Goal: Information Seeking & Learning: Learn about a topic

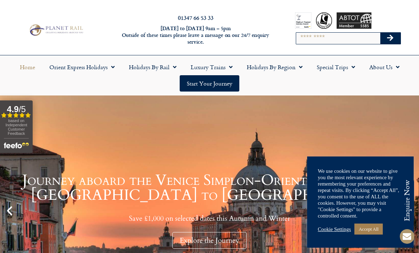
click at [329, 230] on link "Cookie Settings" at bounding box center [334, 229] width 33 height 6
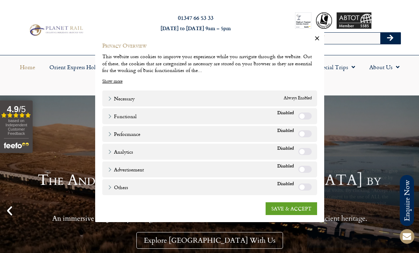
click at [290, 207] on link "SAVE & ACCEPT" at bounding box center [292, 209] width 52 height 13
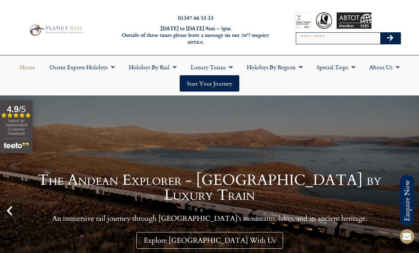
click at [222, 69] on link "Luxury Trains" at bounding box center [212, 67] width 56 height 16
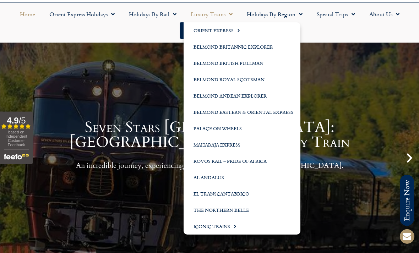
scroll to position [53, 0]
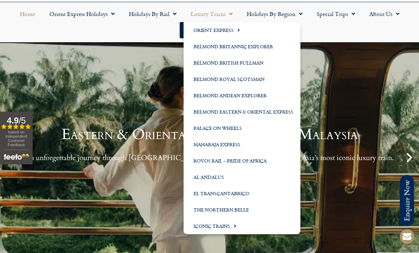
click at [220, 227] on link "Iconic Trains" at bounding box center [242, 226] width 117 height 16
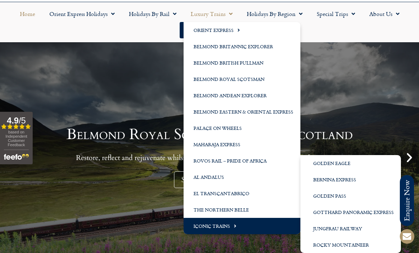
click at [330, 163] on link "Golden Eagle" at bounding box center [351, 163] width 101 height 16
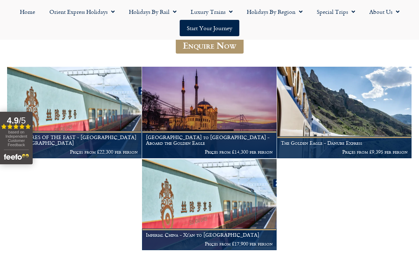
scroll to position [105, 0]
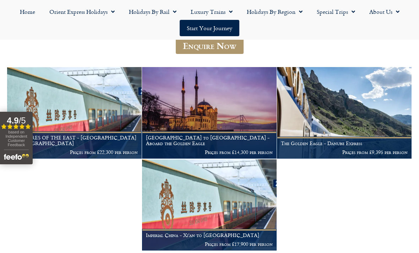
click at [355, 111] on img at bounding box center [344, 113] width 135 height 92
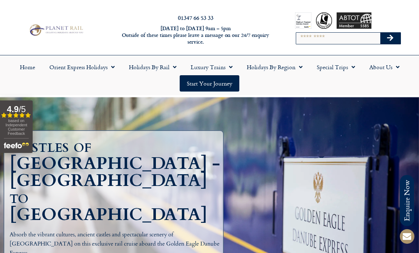
click at [105, 70] on link "Orient Express Holidays" at bounding box center [82, 67] width 80 height 16
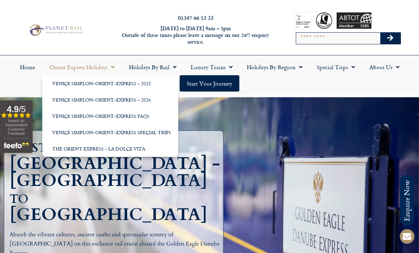
click at [118, 84] on link "Venice Simplon-Orient-Express – 2025" at bounding box center [110, 83] width 136 height 16
click at [108, 83] on link "Venice Simplon-Orient-Express – 2025" at bounding box center [110, 83] width 136 height 16
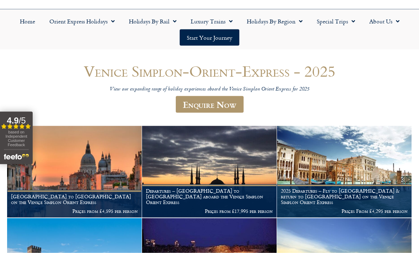
scroll to position [46, 0]
click at [100, 166] on img at bounding box center [74, 172] width 135 height 92
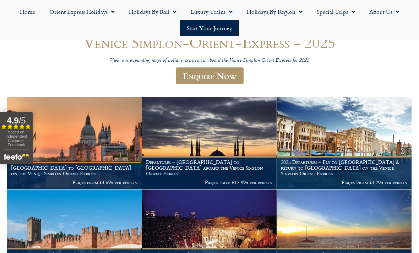
scroll to position [0, 0]
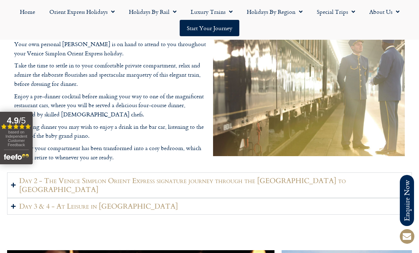
scroll to position [898, 0]
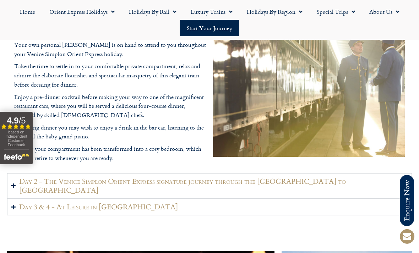
click at [288, 194] on h2 "Day 2 - The Venice Simplon Orient Express signature journey through the [GEOGRA…" at bounding box center [213, 186] width 389 height 18
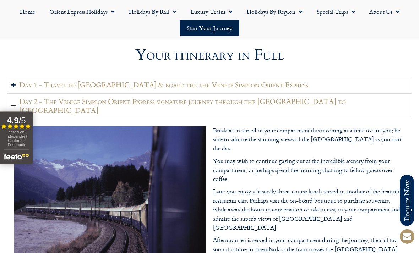
scroll to position [807, 0]
click at [190, 90] on h2 "Day 1 - Travel to [GEOGRAPHIC_DATA] & board the the Venice Simplon Orient Expre…" at bounding box center [163, 85] width 289 height 9
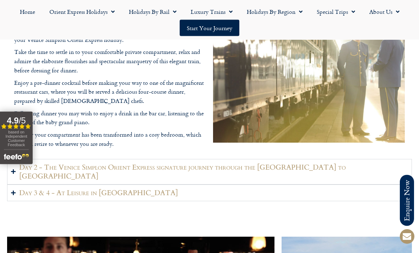
scroll to position [910, 0]
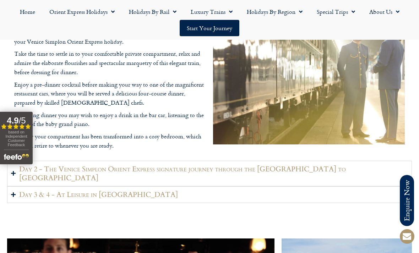
click at [147, 182] on h2 "Day 2 - The Venice Simplon Orient Express signature journey through the [GEOGRA…" at bounding box center [213, 174] width 389 height 18
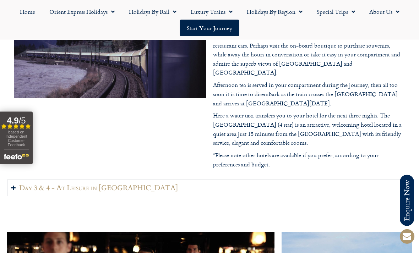
scroll to position [986, 0]
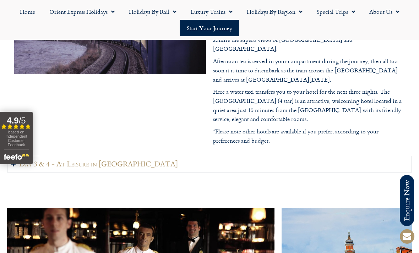
click at [129, 156] on summary "Day 3 & 4 - At Leisure in [GEOGRAPHIC_DATA]" at bounding box center [209, 164] width 405 height 17
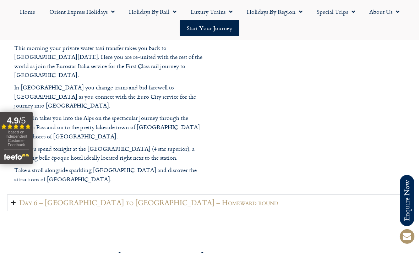
scroll to position [1507, 0]
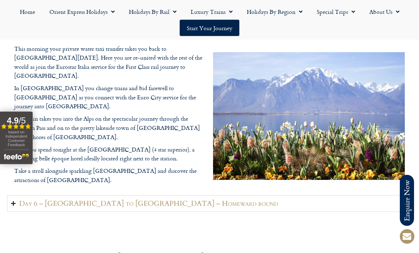
click at [160, 200] on h2 "Day 6 – [GEOGRAPHIC_DATA] to [GEOGRAPHIC_DATA] – Homeward bound" at bounding box center [148, 204] width 259 height 9
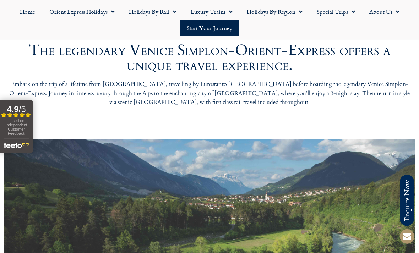
scroll to position [282, 0]
